Goal: Task Accomplishment & Management: Manage account settings

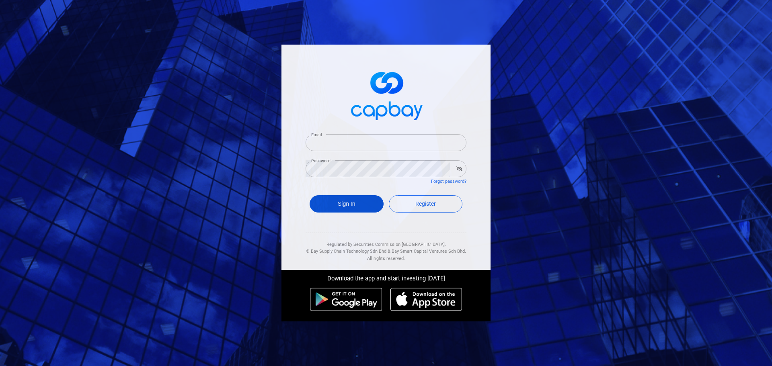
type input "[EMAIL_ADDRESS][DOMAIN_NAME]"
click at [344, 206] on button "Sign In" at bounding box center [347, 203] width 74 height 17
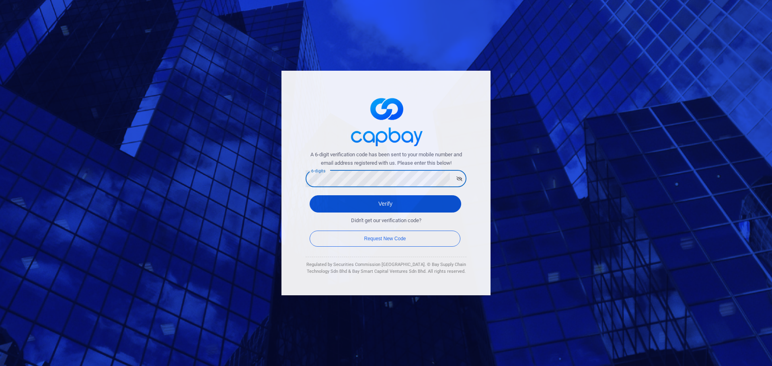
click at [451, 200] on button "Verify" at bounding box center [386, 203] width 152 height 17
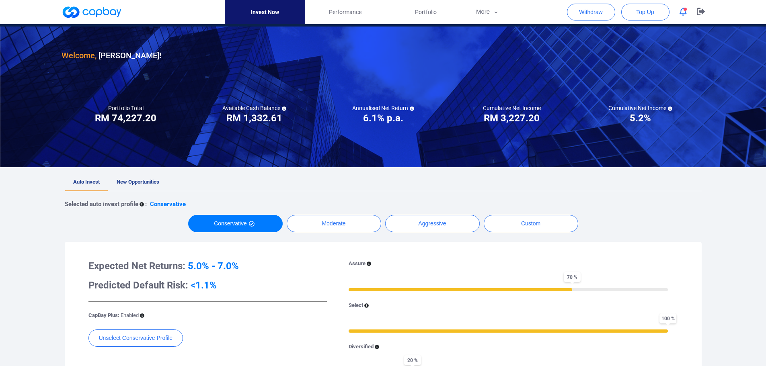
scroll to position [4, 0]
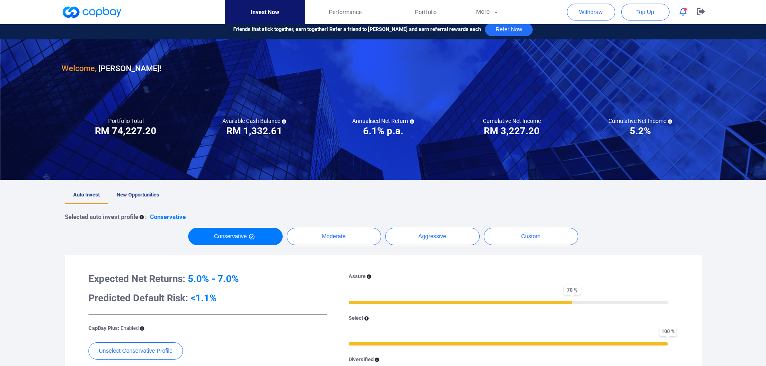
click at [136, 194] on span "New Opportunities" at bounding box center [138, 195] width 43 height 6
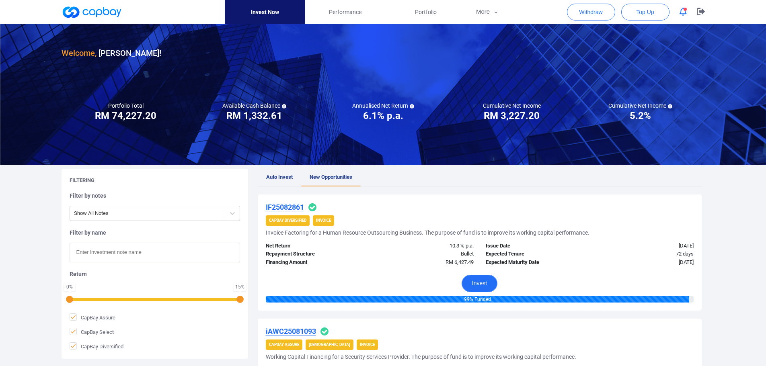
click at [481, 286] on button "Invest" at bounding box center [479, 283] width 36 height 17
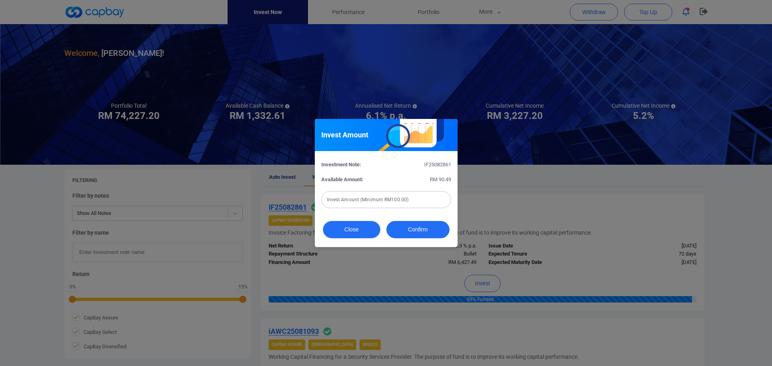
click at [351, 232] on button "Close" at bounding box center [351, 229] width 57 height 17
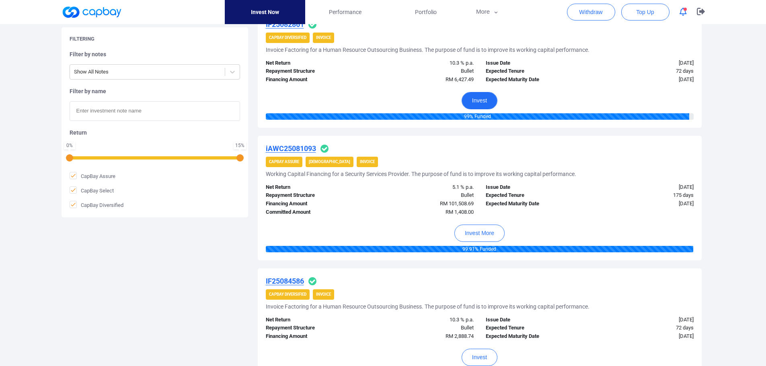
scroll to position [181, 0]
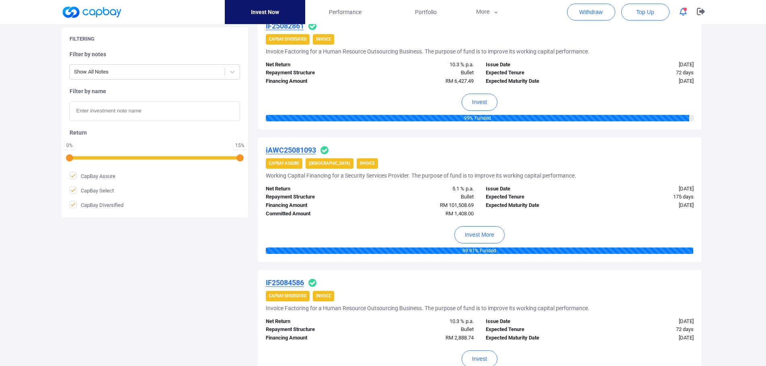
click at [683, 15] on icon "button" at bounding box center [682, 12] width 7 height 8
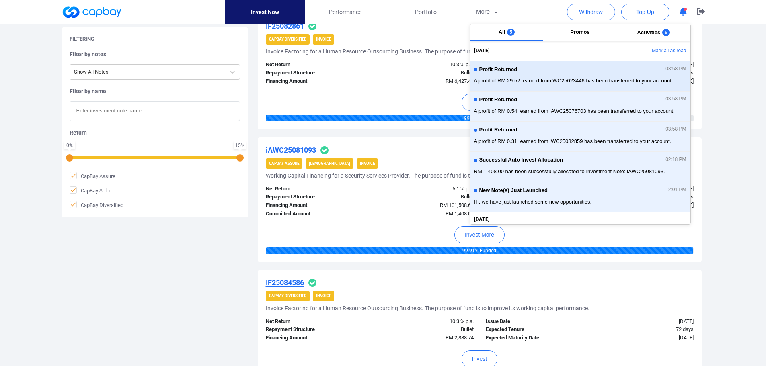
click at [579, 88] on button "Profit Returned 03:58 PM A profit of RM 29.52, earned from WC25023446 has been …" at bounding box center [580, 76] width 220 height 30
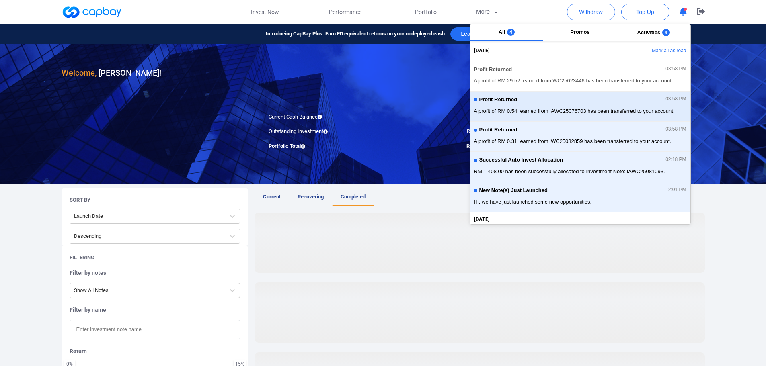
click at [562, 105] on div "Profit Returned 03:58 PM" at bounding box center [580, 100] width 212 height 9
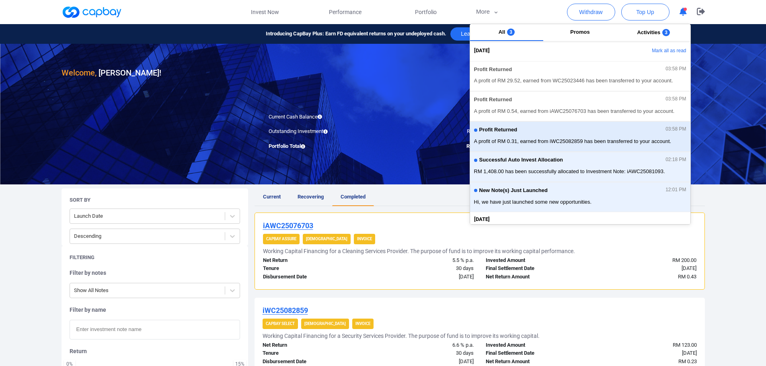
click at [554, 136] on div "Profit Returned 03:58 PM A profit of RM 0.31, earned from iWC25082859 has been …" at bounding box center [580, 136] width 212 height 21
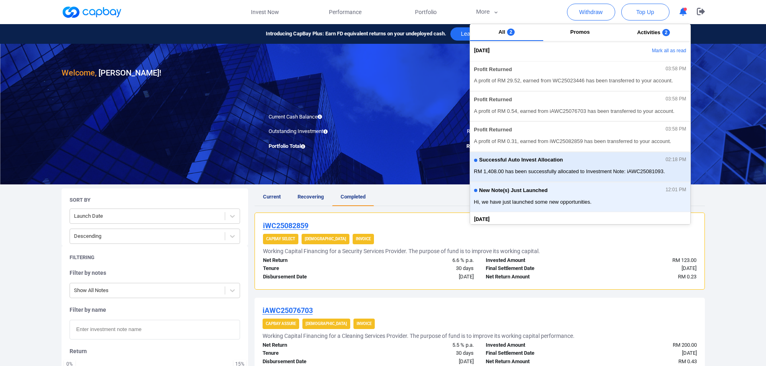
click at [560, 162] on span "Successful Auto Invest Allocation" at bounding box center [521, 160] width 84 height 6
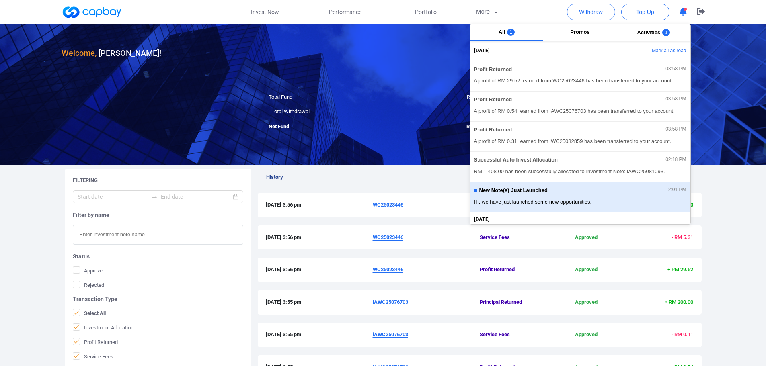
click at [529, 199] on span "Hi, we have just launched some new opportunities." at bounding box center [580, 202] width 212 height 8
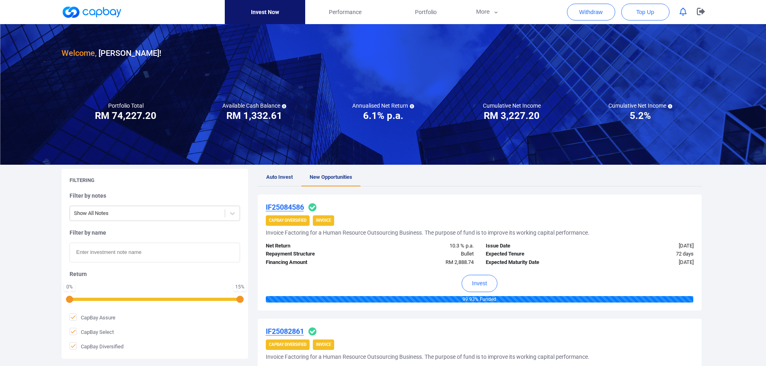
click at [685, 13] on icon "button" at bounding box center [682, 12] width 7 height 8
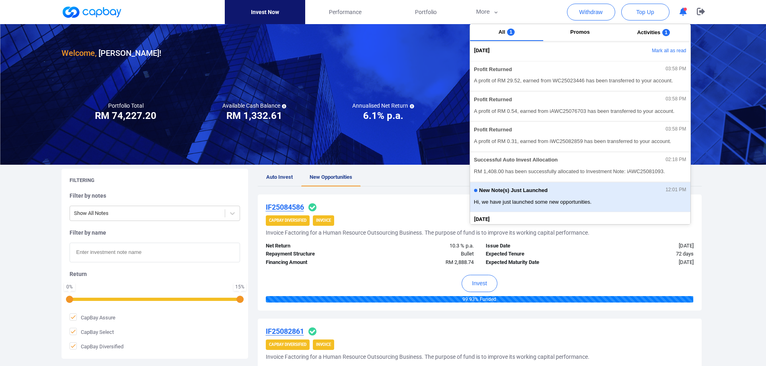
click at [569, 197] on div "New Note(s) Just Launched 12:01 PM Hi, we have just launched some new opportuni…" at bounding box center [580, 197] width 212 height 21
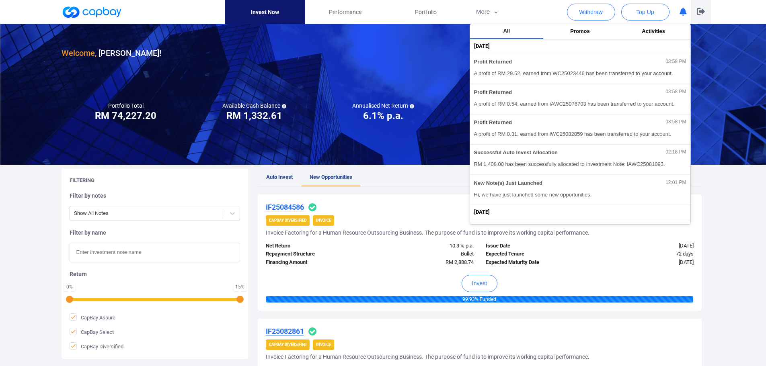
click at [702, 12] on icon "button" at bounding box center [701, 11] width 8 height 7
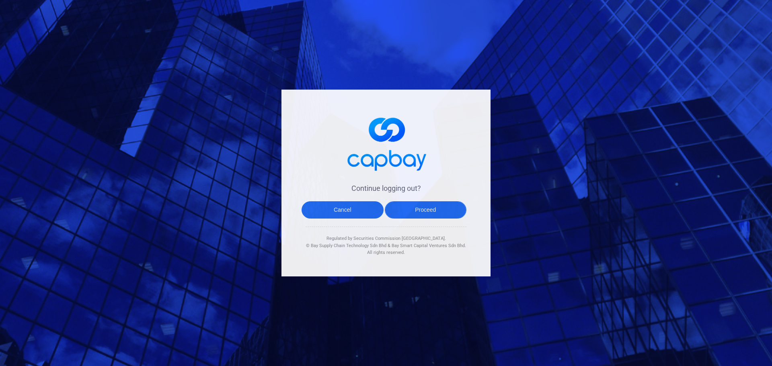
click at [427, 208] on button "Proceed" at bounding box center [426, 209] width 82 height 17
